Goal: Check status: Check status

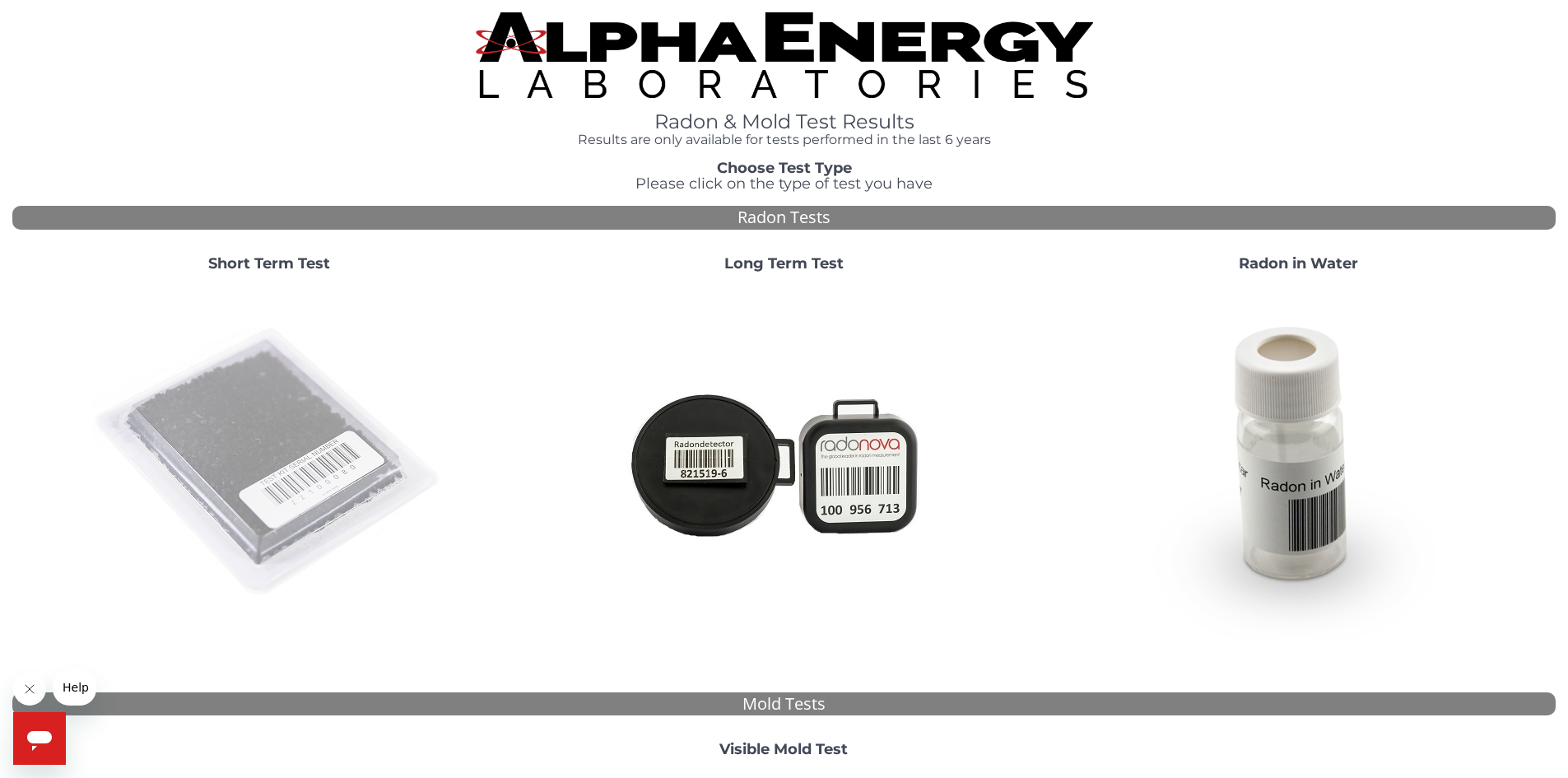
click at [335, 485] on img at bounding box center [269, 462] width 354 height 354
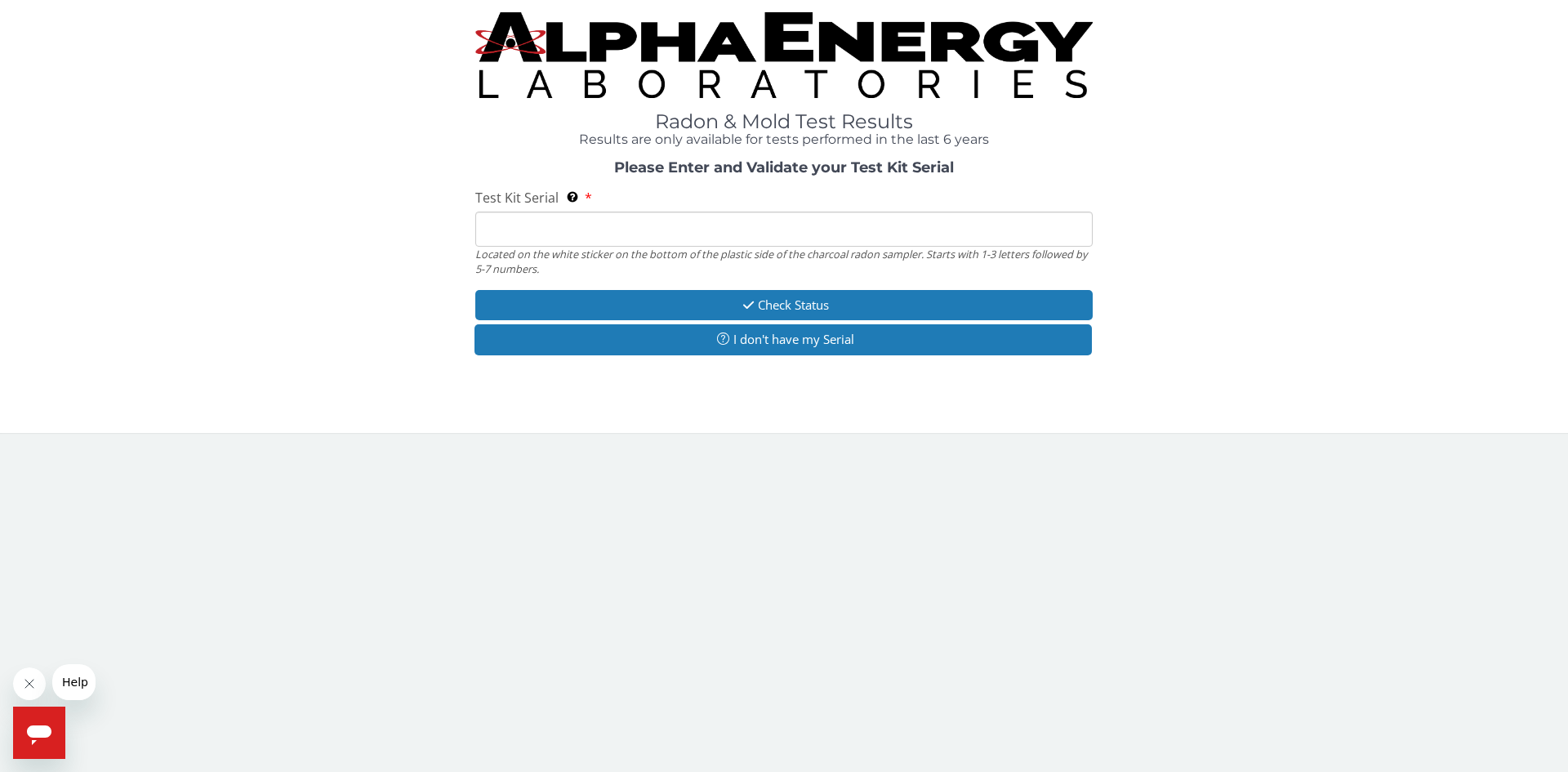
click at [521, 232] on input "Test Kit Serial Located on the white sticker on the bottom of the plastic side …" at bounding box center [784, 229] width 618 height 35
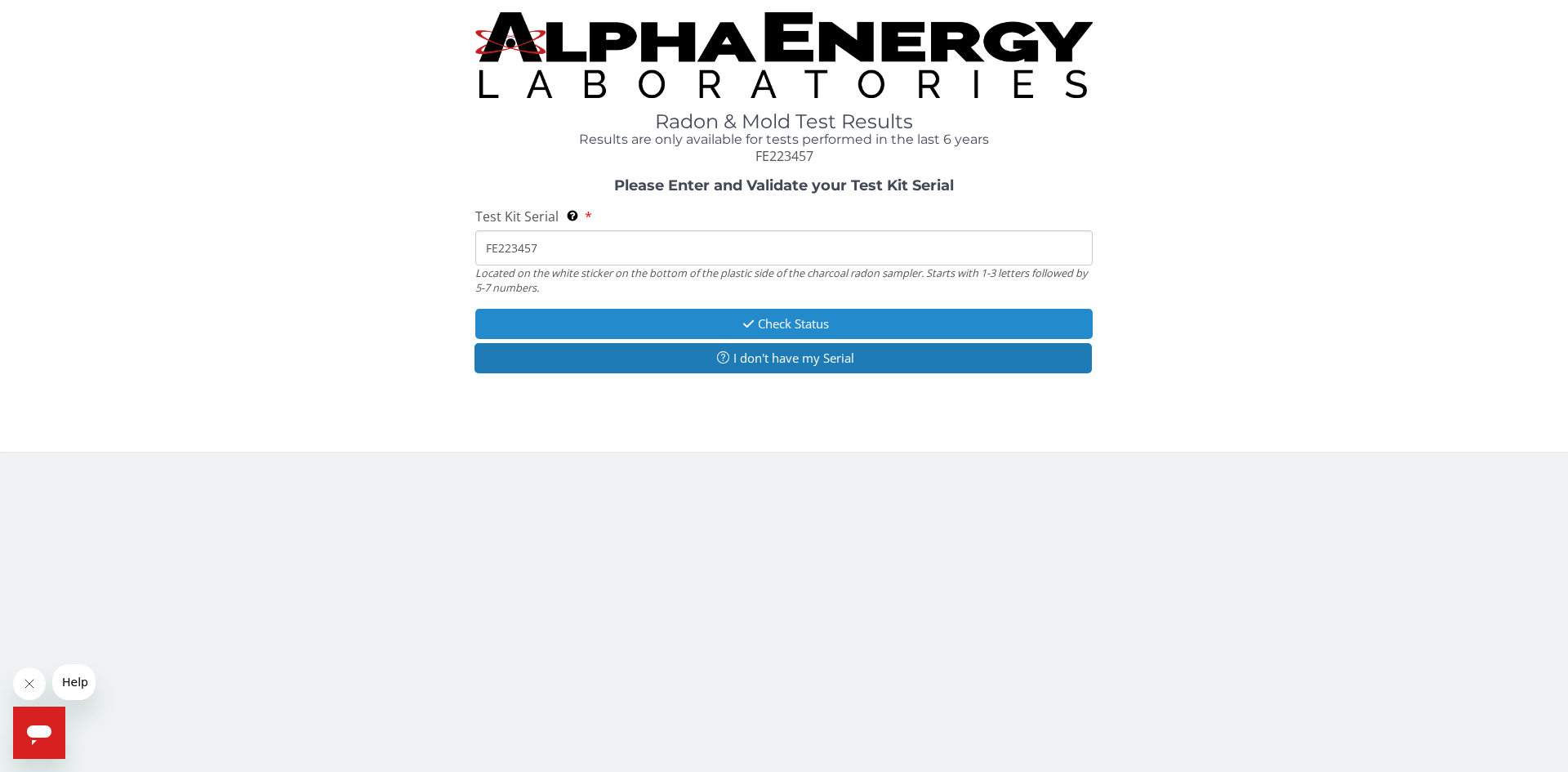
type input "FE223457"
click at [685, 320] on button "Check Status" at bounding box center [784, 323] width 618 height 30
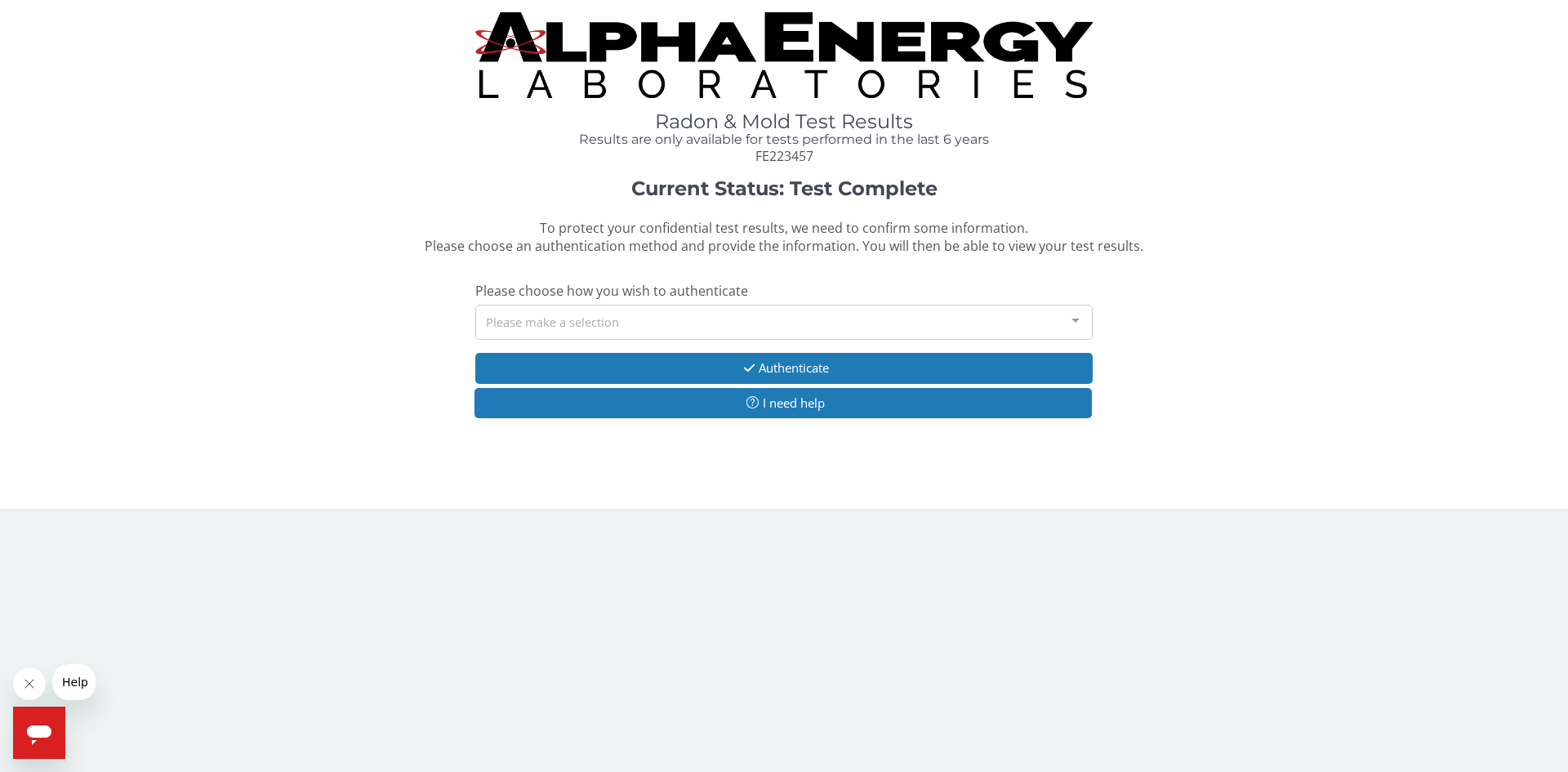
click at [1080, 315] on div at bounding box center [1076, 321] width 33 height 31
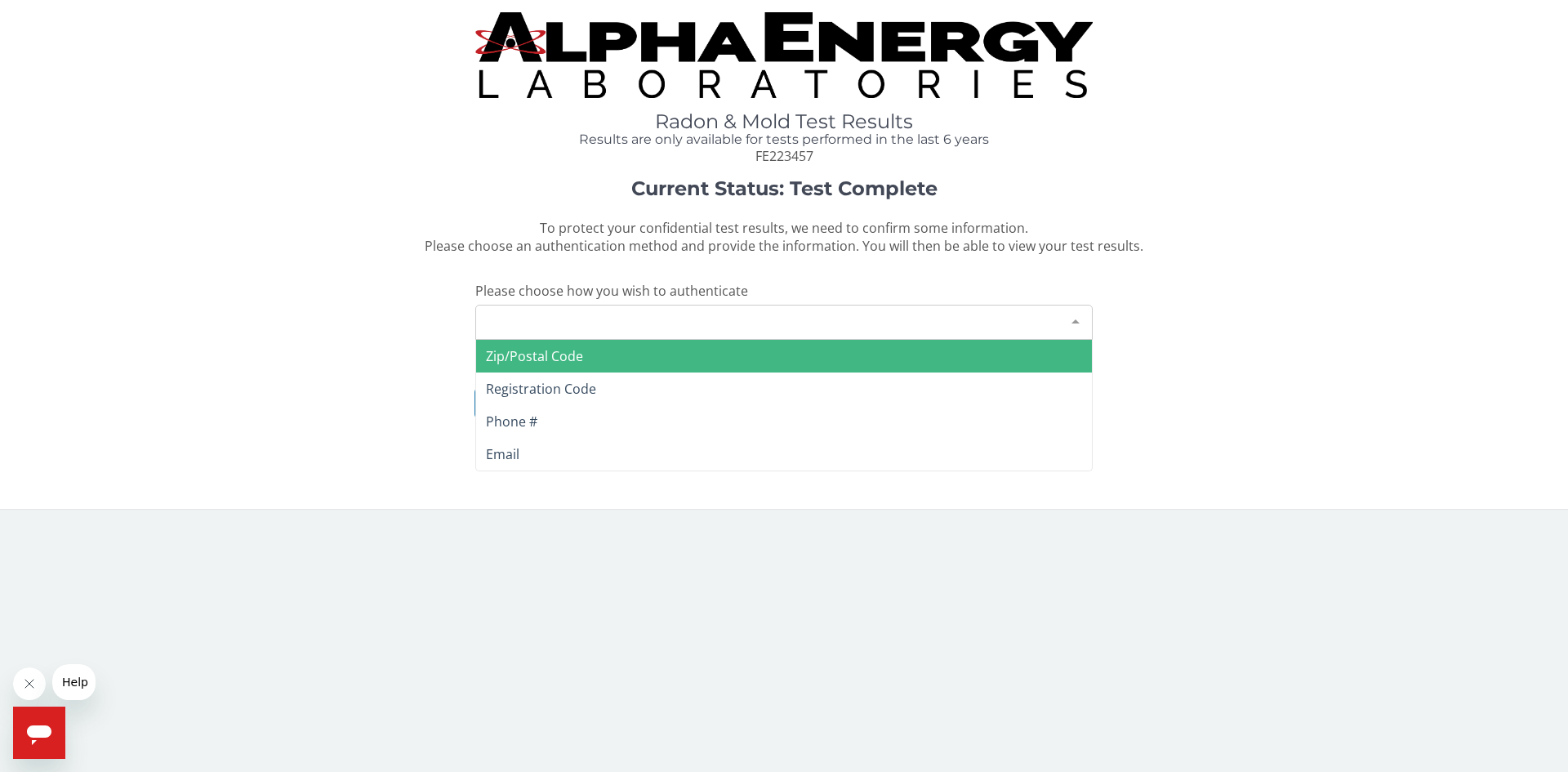
click at [1074, 313] on div at bounding box center [1076, 321] width 33 height 31
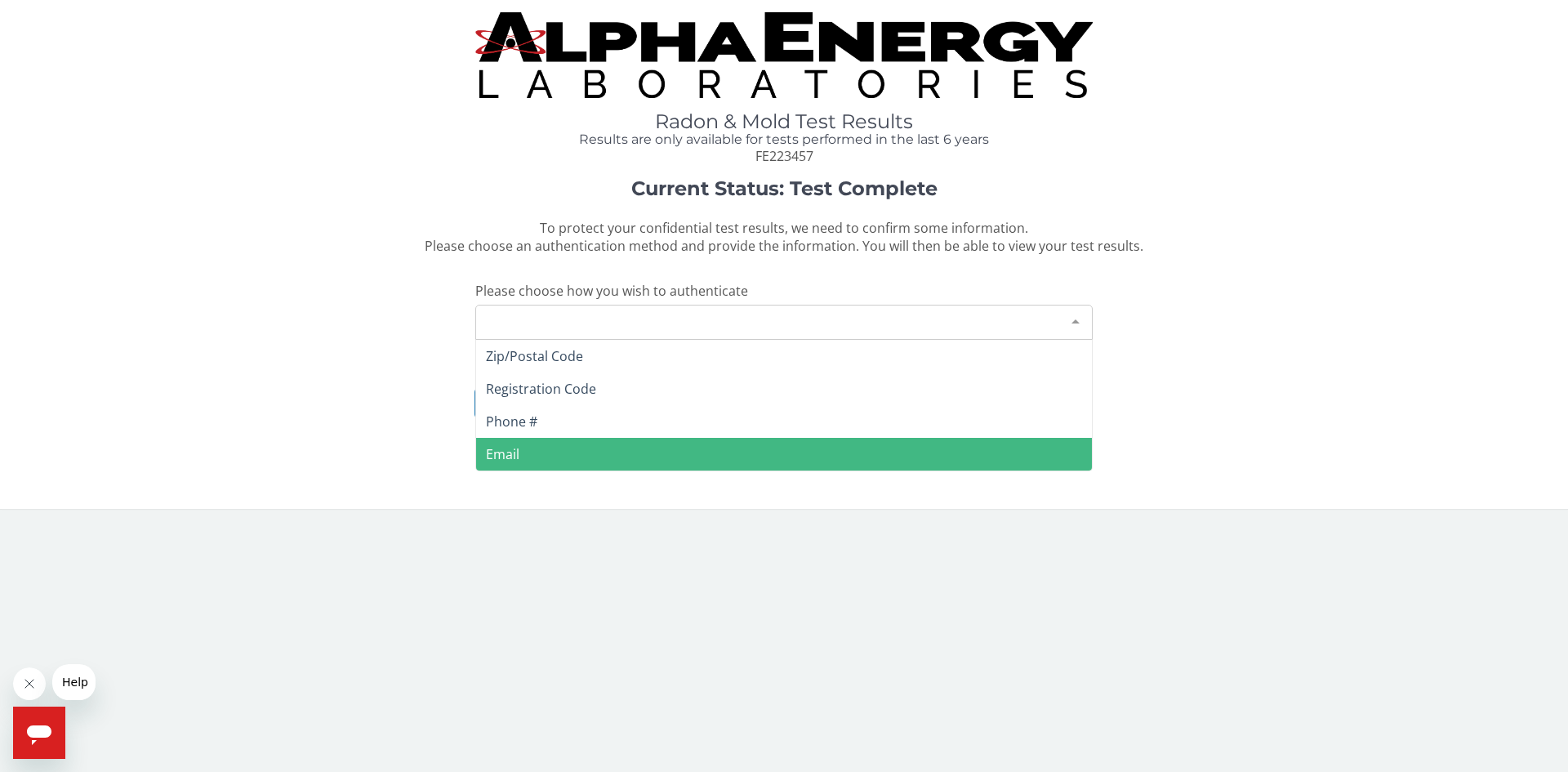
click at [582, 455] on span "Email" at bounding box center [784, 454] width 616 height 33
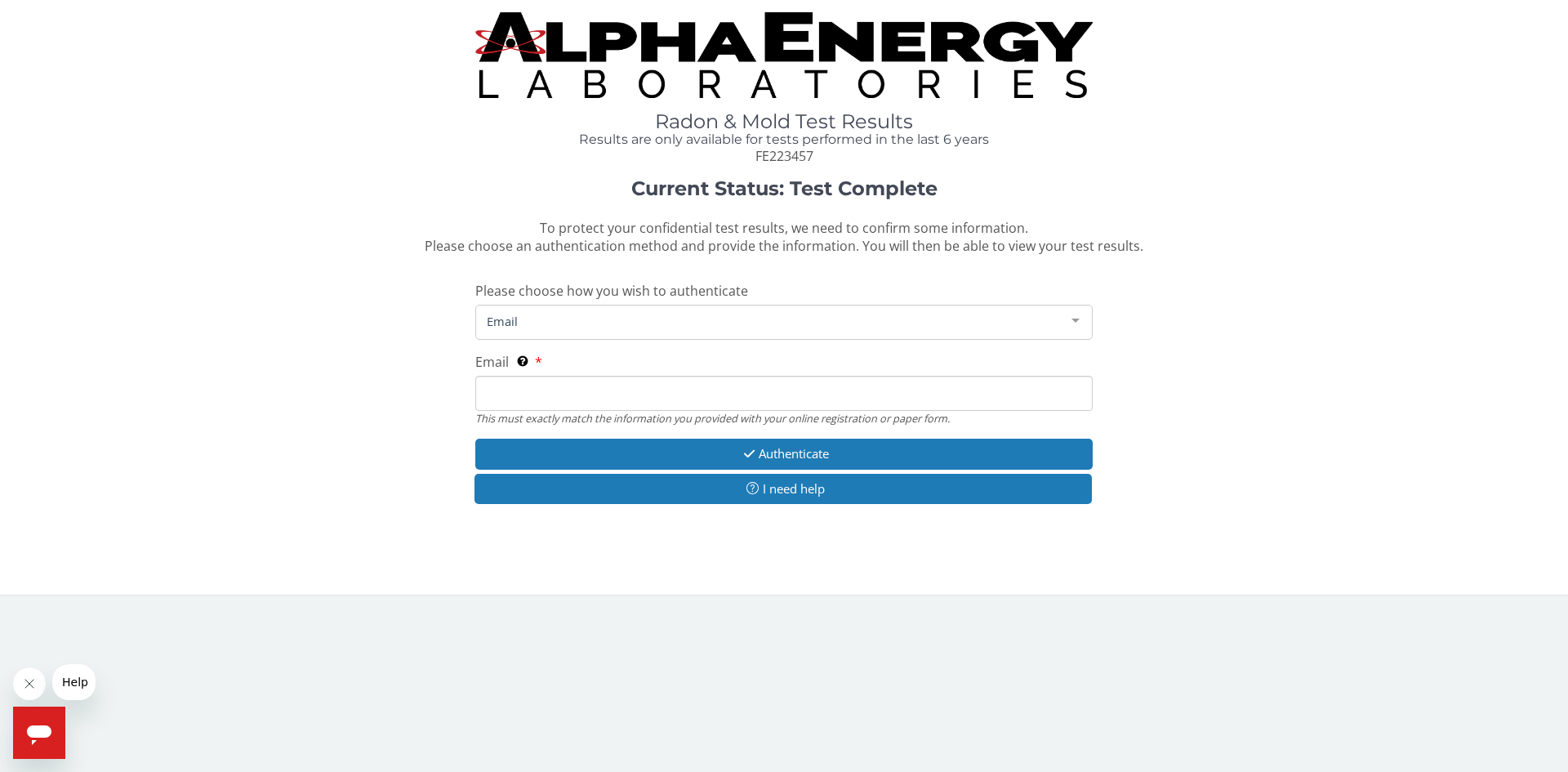
click at [522, 387] on input "Email This must exactly match the information you provided with your online reg…" at bounding box center [784, 393] width 618 height 35
type input "[EMAIL_ADDRESS][DOMAIN_NAME]"
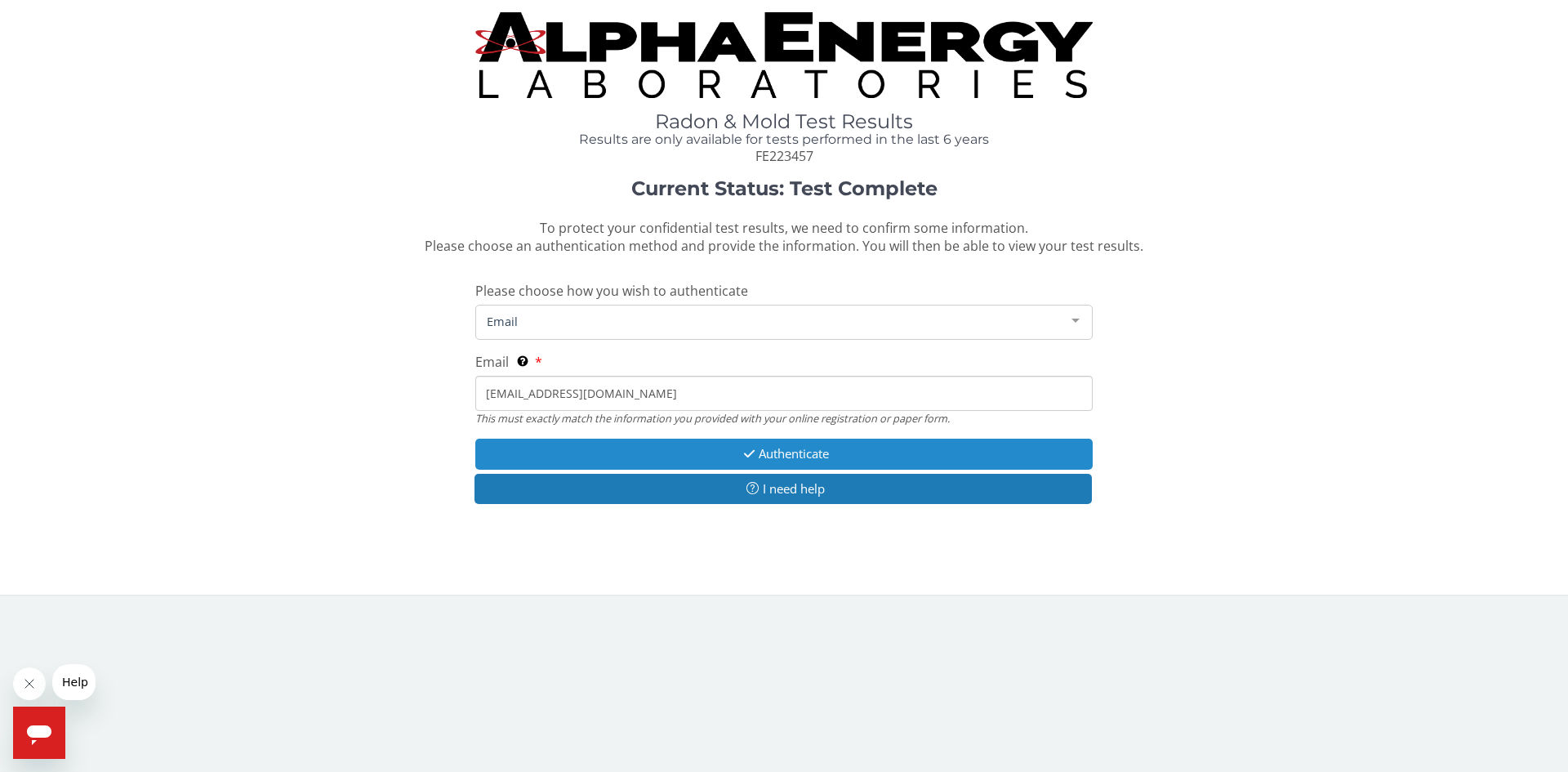
click at [740, 448] on icon "button" at bounding box center [749, 454] width 19 height 13
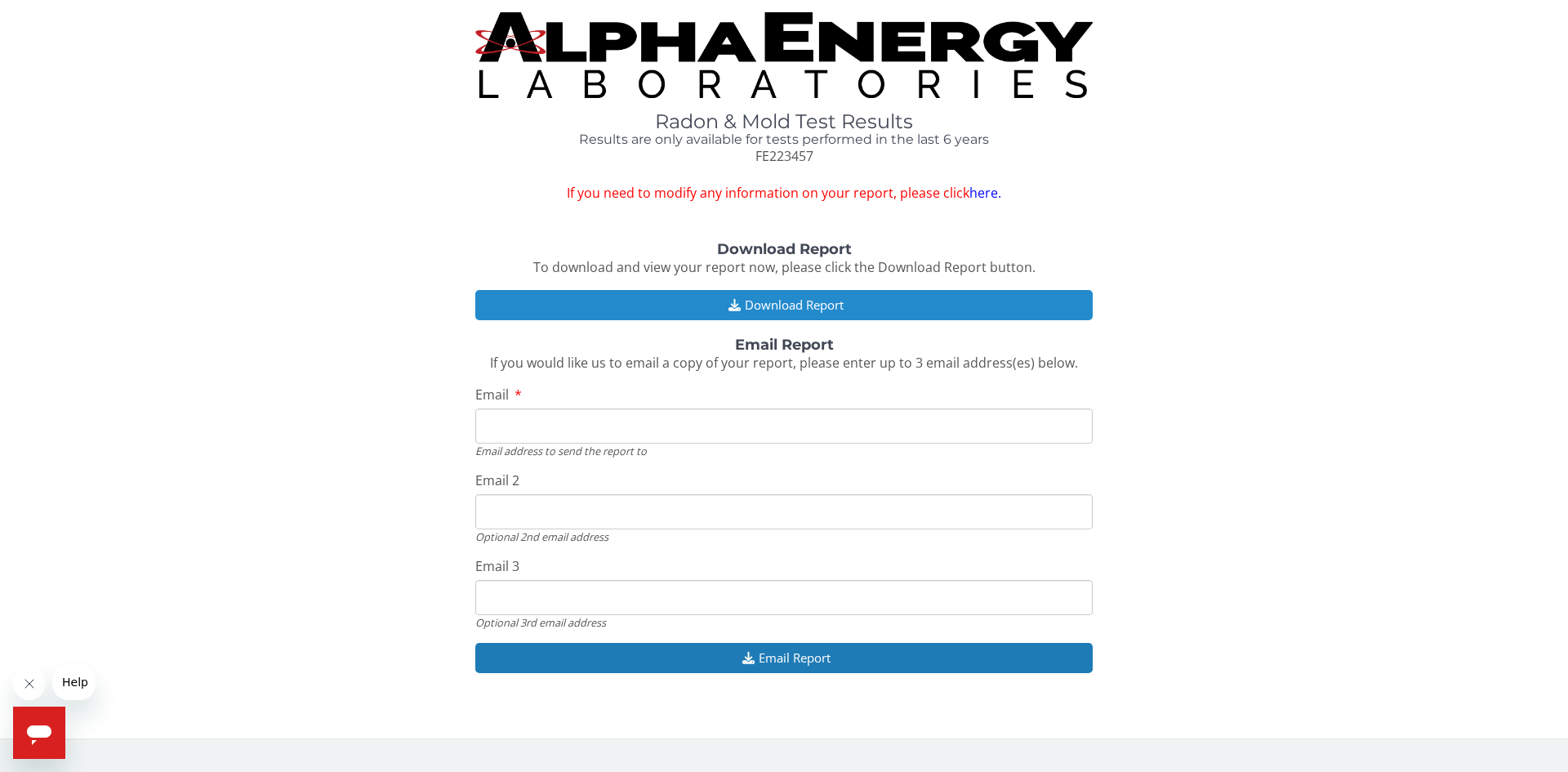
click at [810, 300] on button "Download Report" at bounding box center [784, 305] width 618 height 30
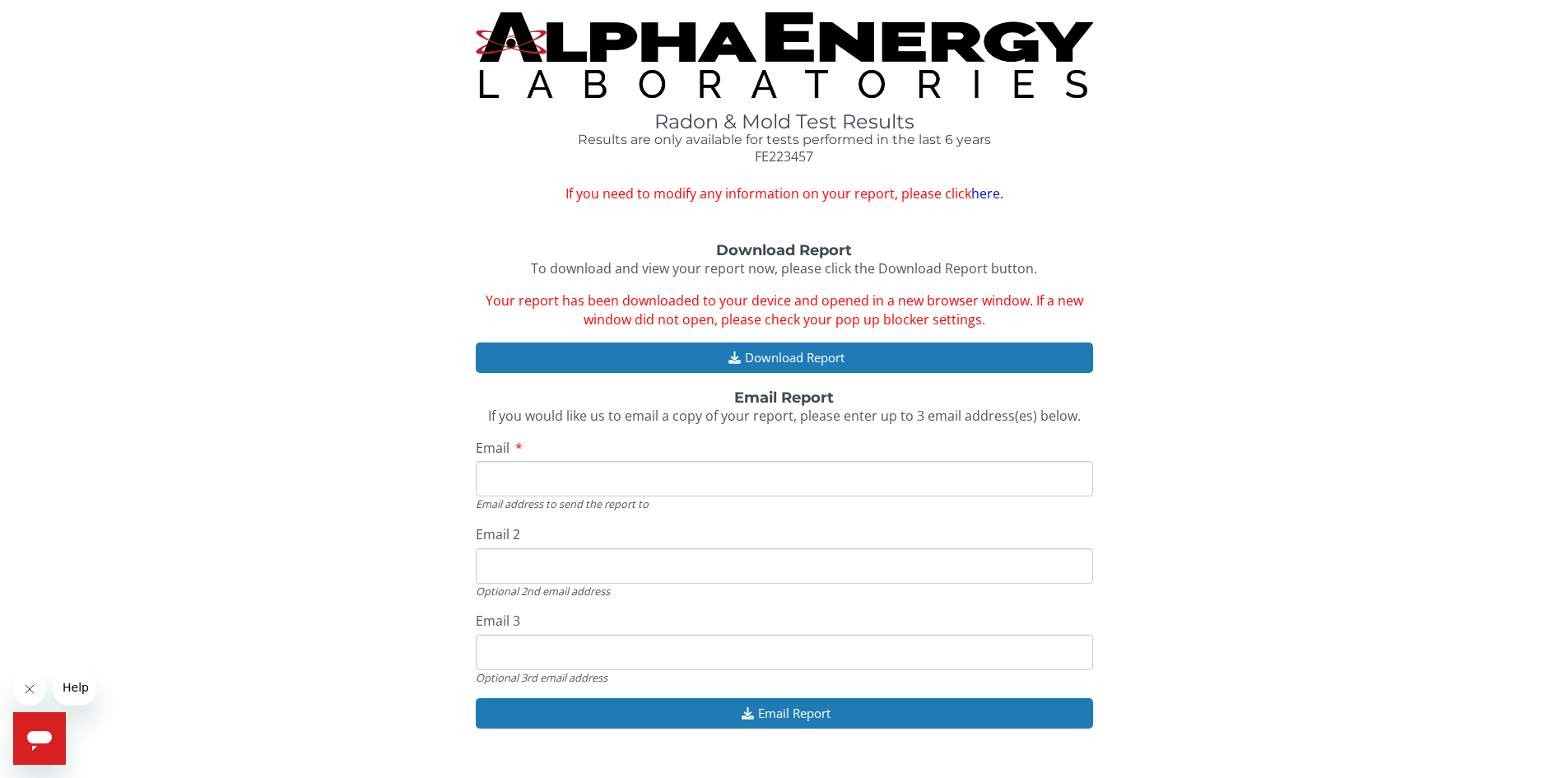
click at [502, 479] on input "Email" at bounding box center [784, 479] width 617 height 36
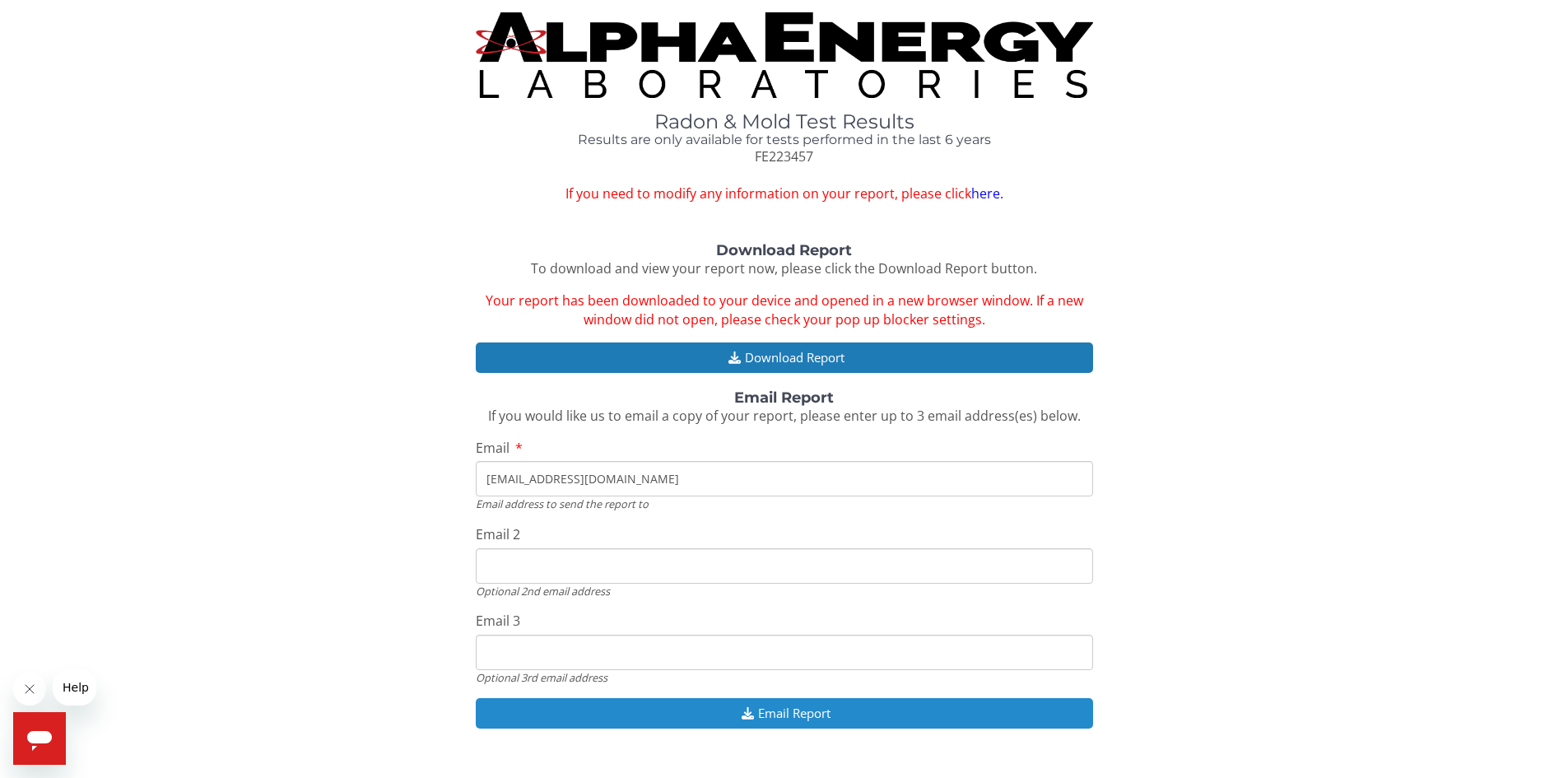
type input "[EMAIL_ADDRESS][DOMAIN_NAME]"
click at [760, 714] on button "Email Report" at bounding box center [784, 713] width 617 height 30
